Goal: Information Seeking & Learning: Find specific fact

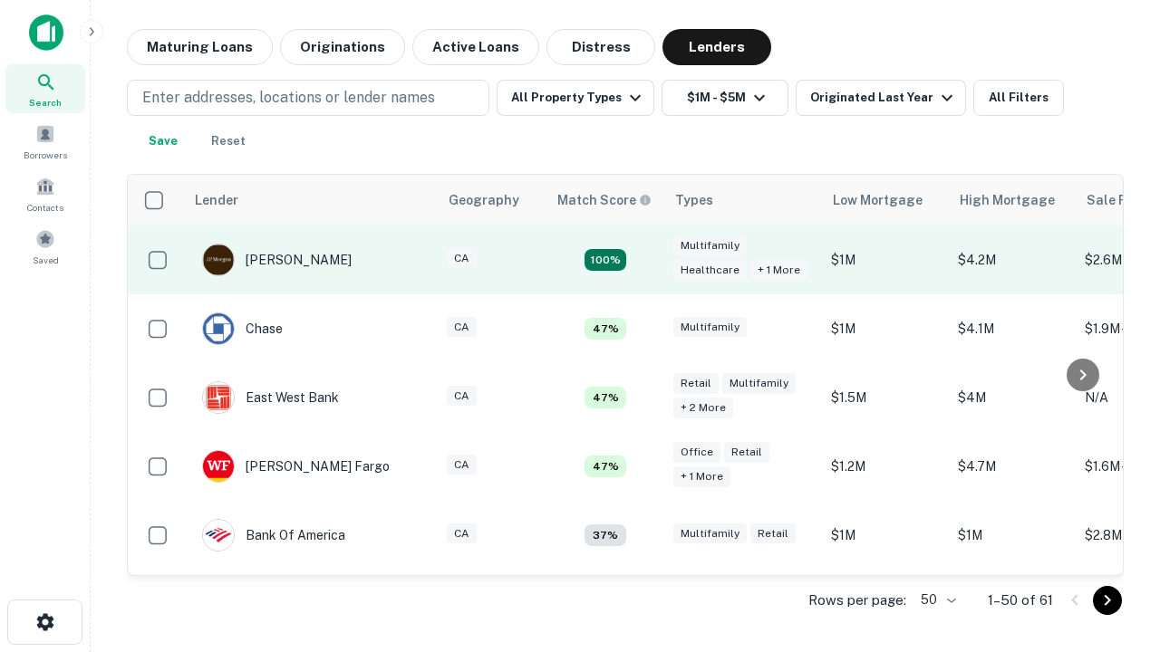
click at [643, 260] on td "100%" at bounding box center [605, 260] width 118 height 69
